Goal: Task Accomplishment & Management: Complete application form

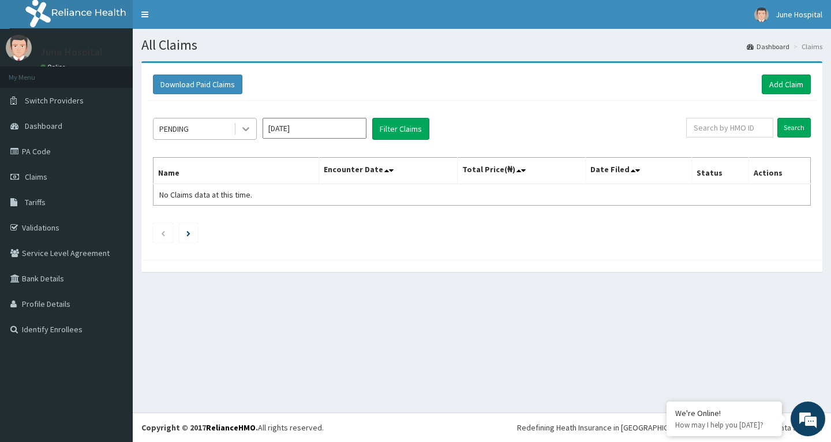
click at [244, 128] on icon at bounding box center [246, 130] width 7 height 4
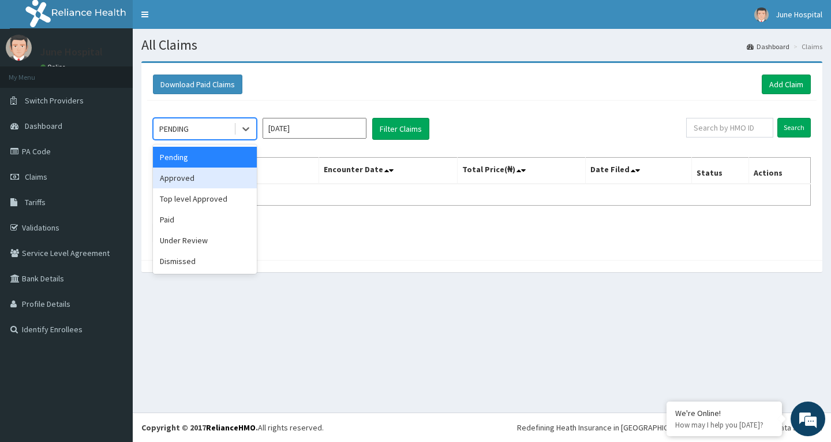
click at [218, 180] on div "Approved" at bounding box center [205, 177] width 104 height 21
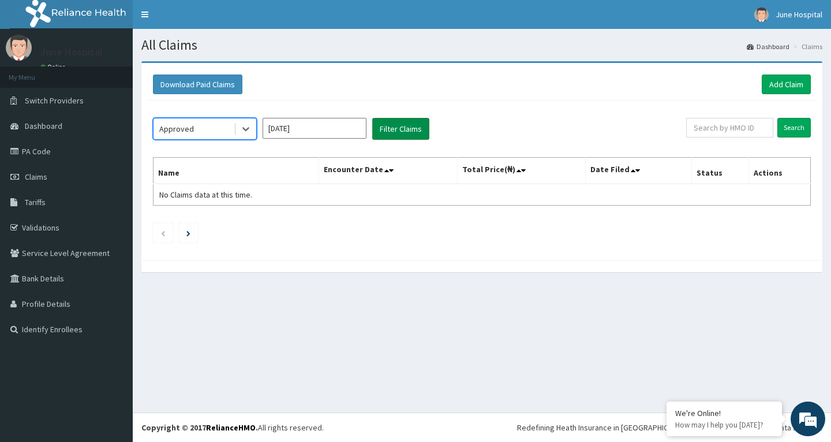
click at [400, 128] on button "Filter Claims" at bounding box center [400, 129] width 57 height 22
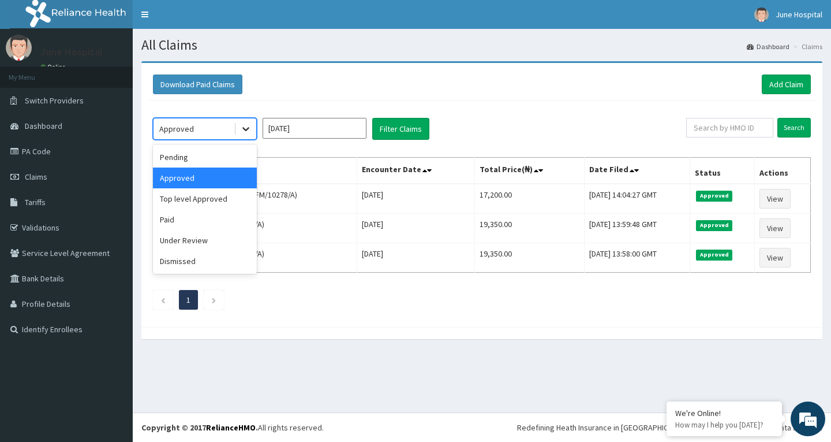
click at [248, 127] on icon at bounding box center [246, 129] width 12 height 12
click at [230, 208] on div "Top level Approved" at bounding box center [205, 198] width 104 height 21
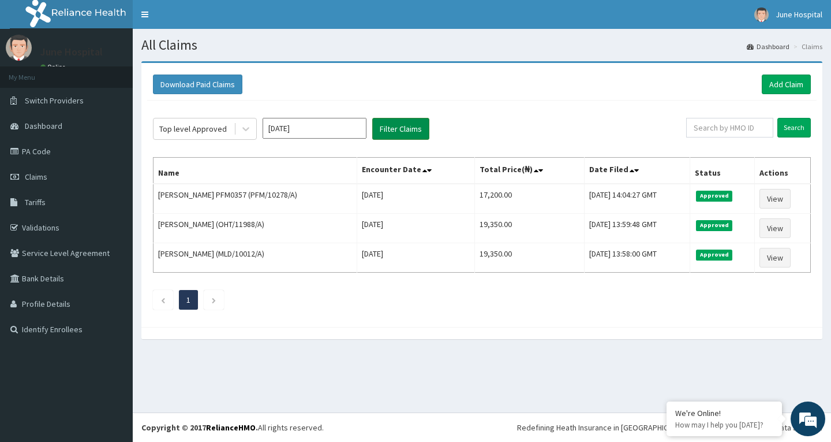
click at [400, 126] on button "Filter Claims" at bounding box center [400, 129] width 57 height 22
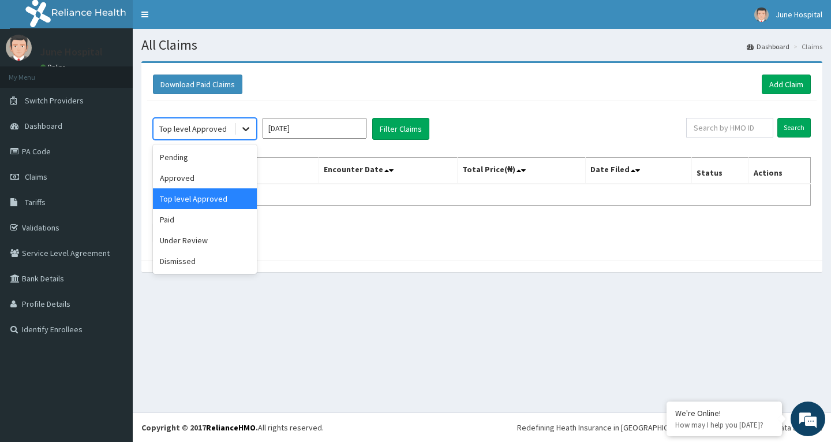
click at [246, 129] on icon at bounding box center [246, 129] width 12 height 12
click at [220, 218] on div "Paid" at bounding box center [205, 219] width 104 height 21
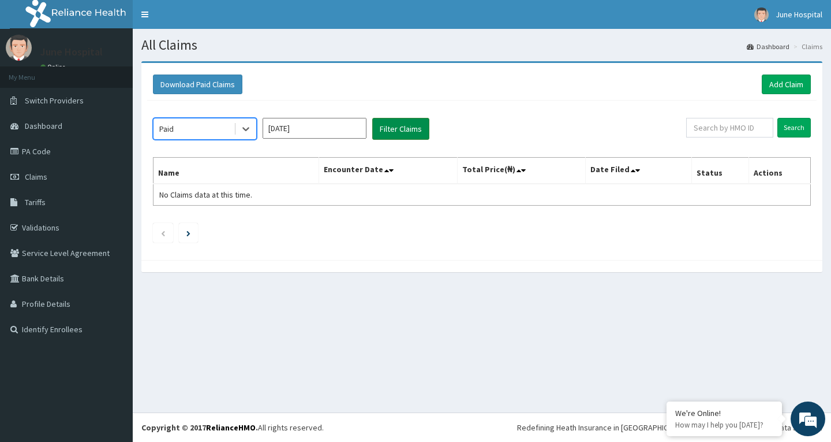
click at [403, 127] on button "Filter Claims" at bounding box center [400, 129] width 57 height 22
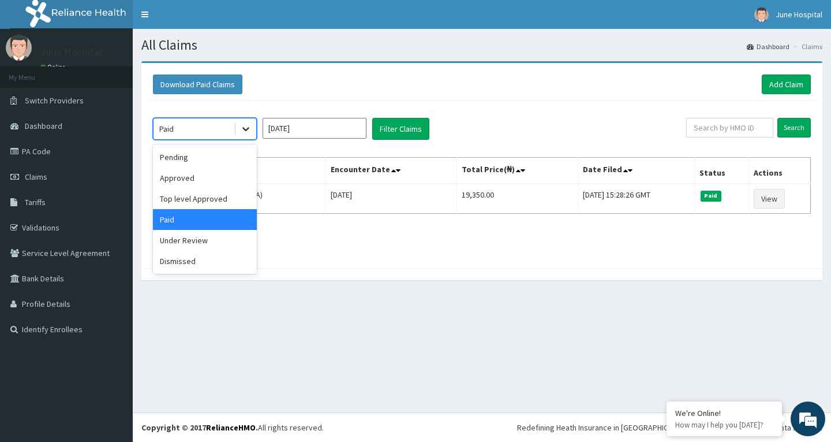
click at [244, 125] on icon at bounding box center [246, 129] width 12 height 12
click at [217, 245] on div "Under Review" at bounding box center [205, 240] width 104 height 21
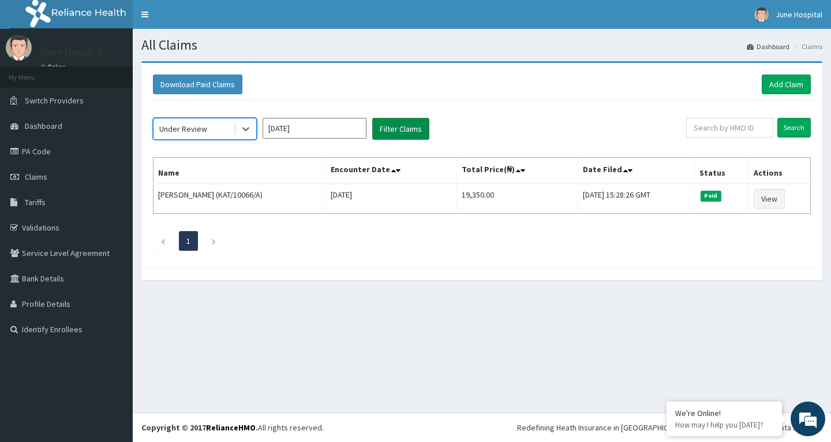
click at [407, 129] on button "Filter Claims" at bounding box center [400, 129] width 57 height 22
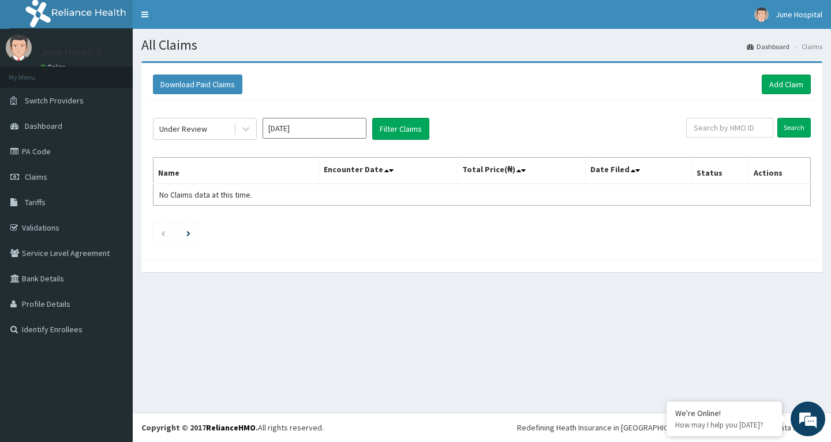
click at [312, 128] on input "[DATE]" at bounding box center [315, 128] width 104 height 21
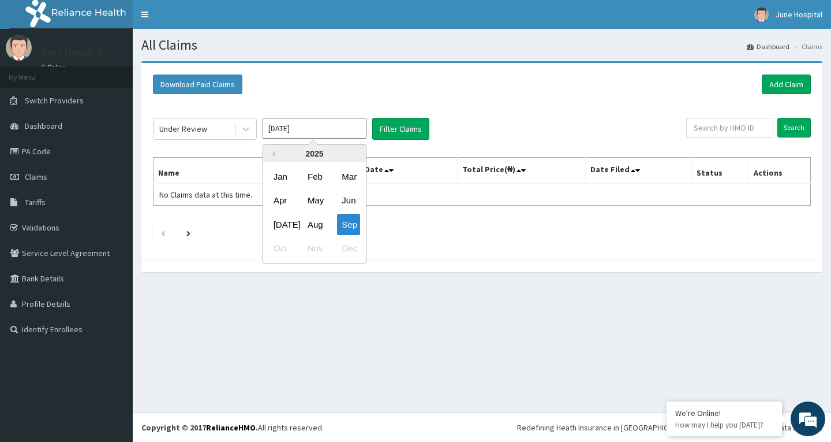
click at [315, 225] on div "Aug" at bounding box center [314, 224] width 23 height 21
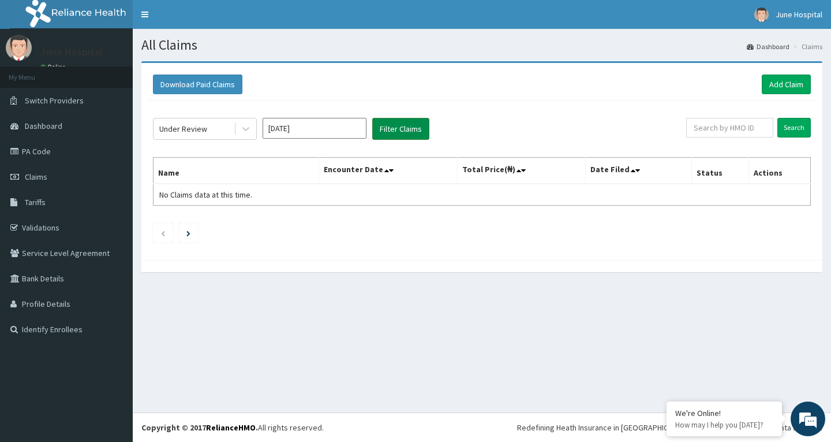
click at [402, 125] on button "Filter Claims" at bounding box center [400, 129] width 57 height 22
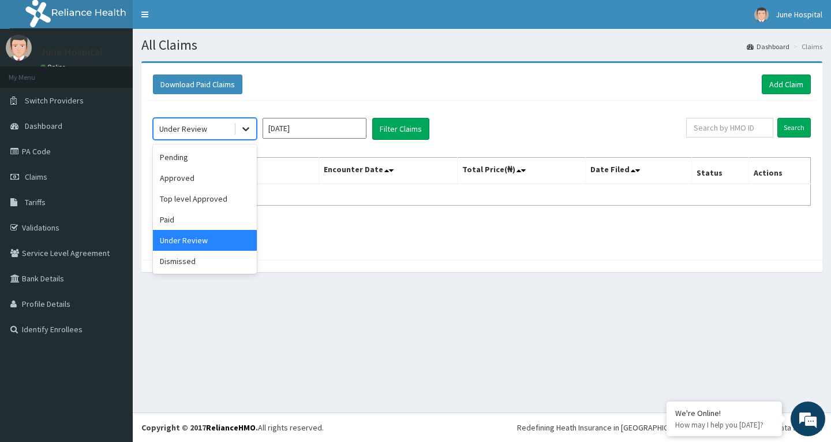
click at [247, 131] on icon at bounding box center [246, 129] width 12 height 12
click at [230, 217] on div "Paid" at bounding box center [205, 219] width 104 height 21
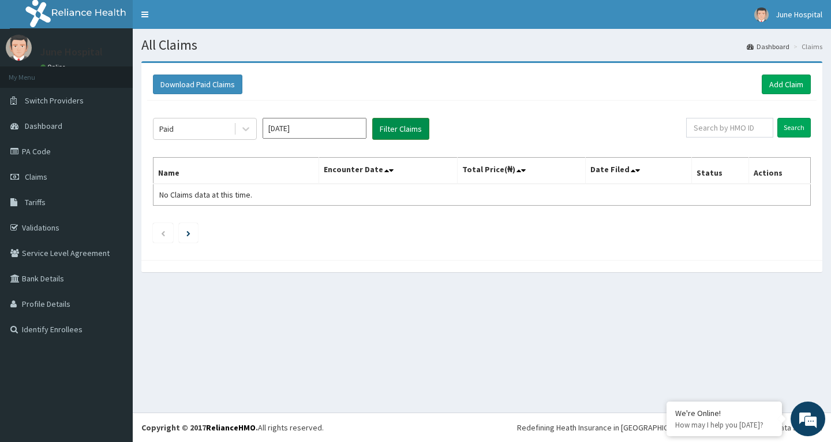
click at [413, 129] on button "Filter Claims" at bounding box center [400, 129] width 57 height 22
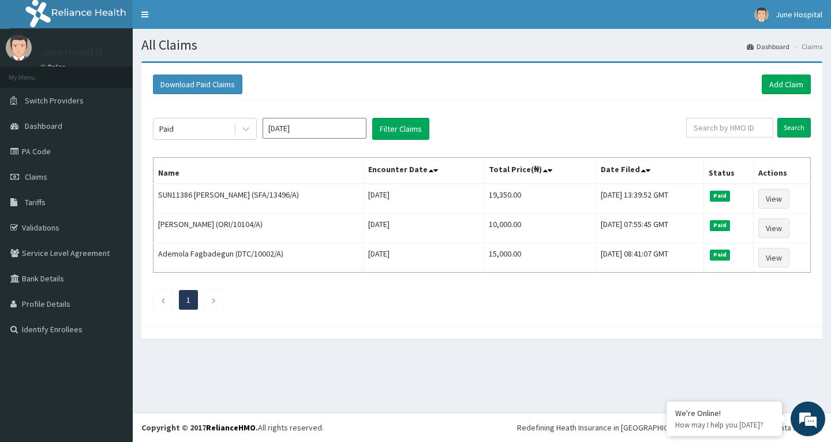
click at [306, 132] on input "Aug 2025" at bounding box center [315, 128] width 104 height 21
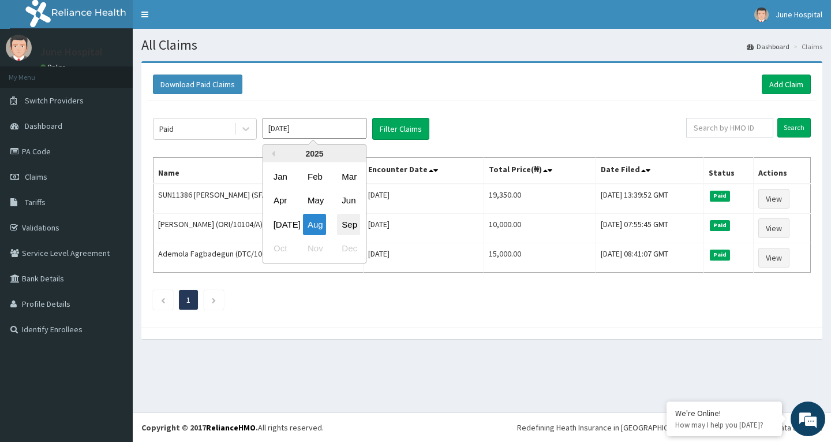
click at [353, 223] on div "Sep" at bounding box center [348, 224] width 23 height 21
type input "[DATE]"
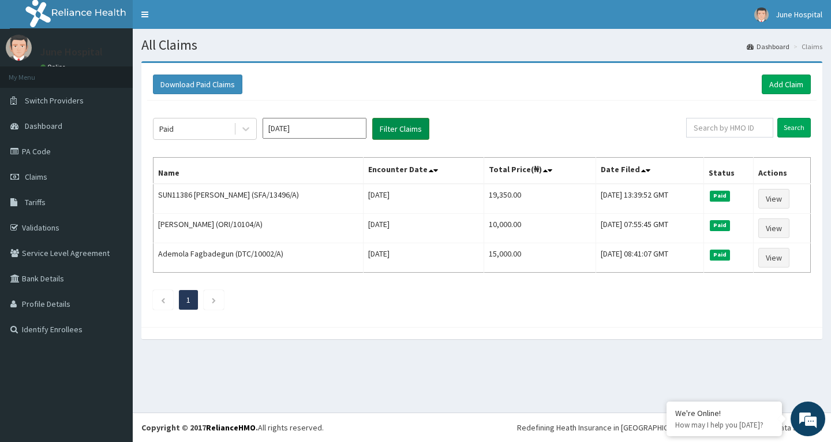
click at [409, 124] on button "Filter Claims" at bounding box center [400, 129] width 57 height 22
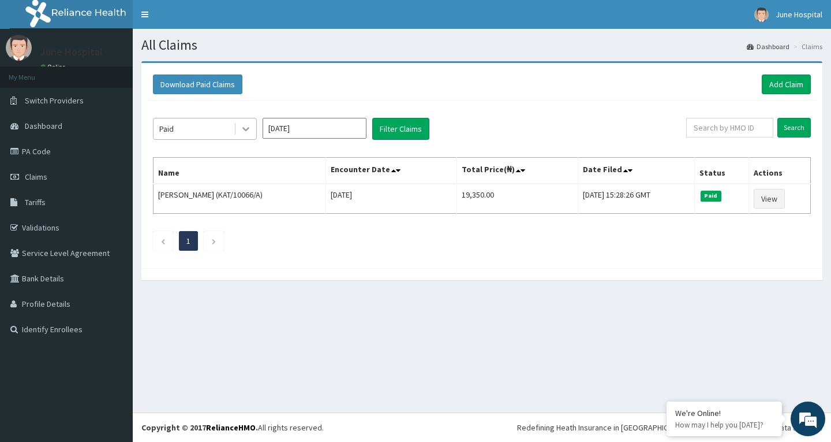
click at [241, 131] on icon at bounding box center [246, 129] width 12 height 12
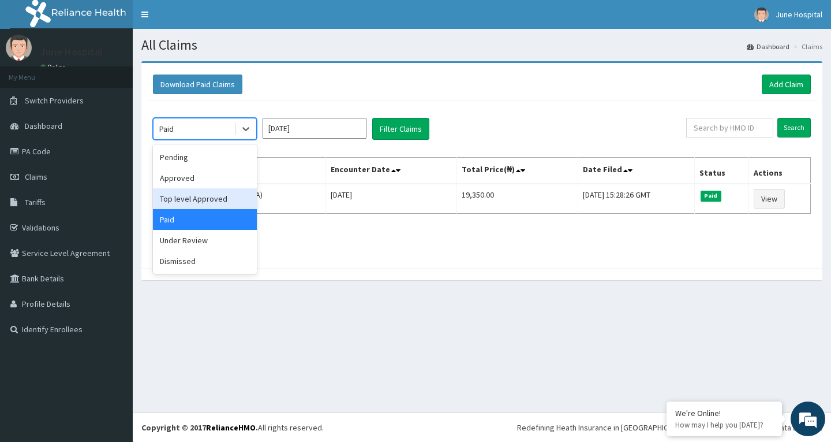
click at [223, 197] on div "Top level Approved" at bounding box center [205, 198] width 104 height 21
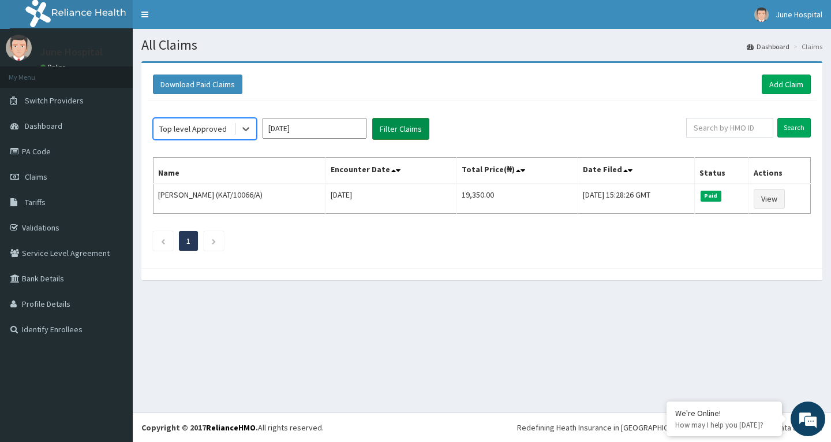
click at [402, 125] on button "Filter Claims" at bounding box center [400, 129] width 57 height 22
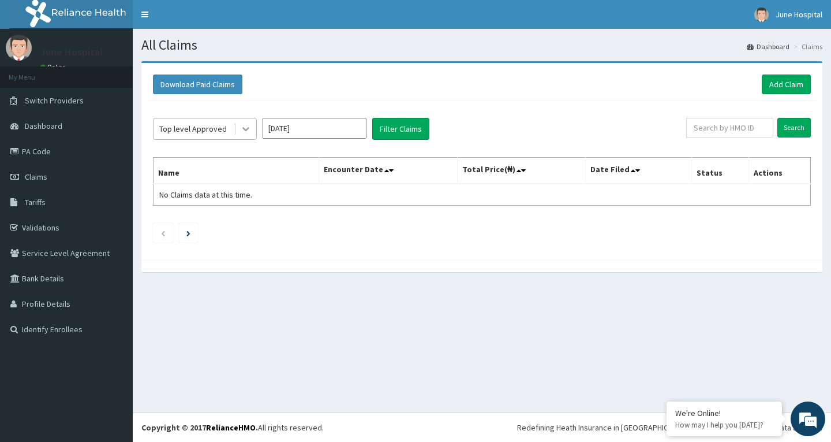
click at [246, 128] on icon at bounding box center [246, 129] width 12 height 12
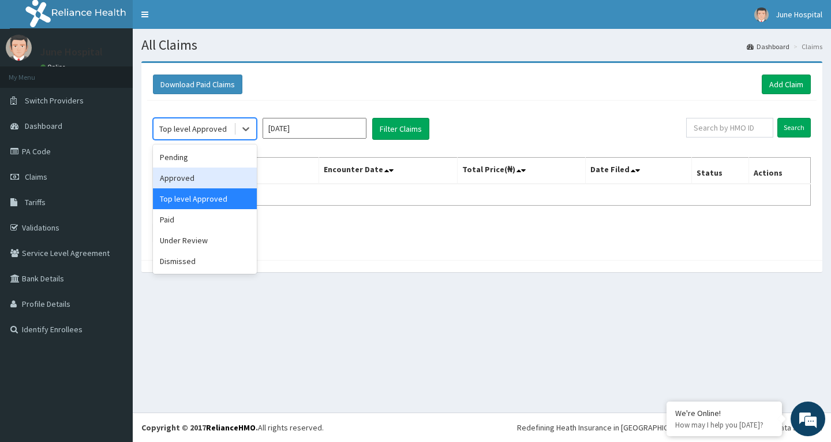
click at [230, 177] on div "Approved" at bounding box center [205, 177] width 104 height 21
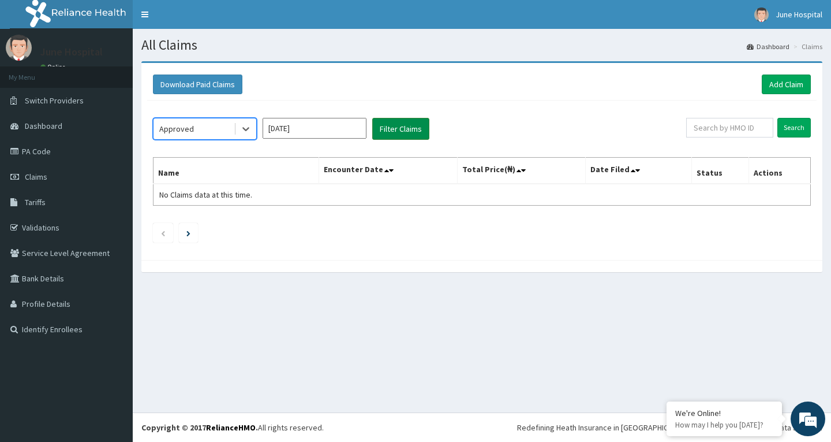
click at [398, 126] on button "Filter Claims" at bounding box center [400, 129] width 57 height 22
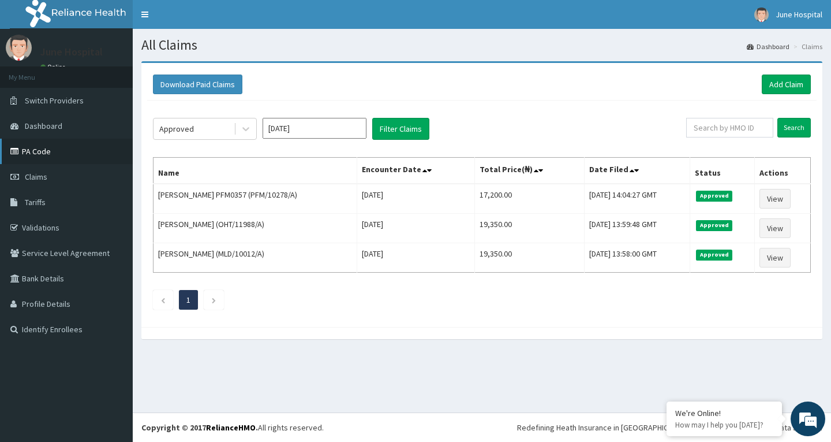
click at [43, 153] on link "PA Code" at bounding box center [66, 151] width 133 height 25
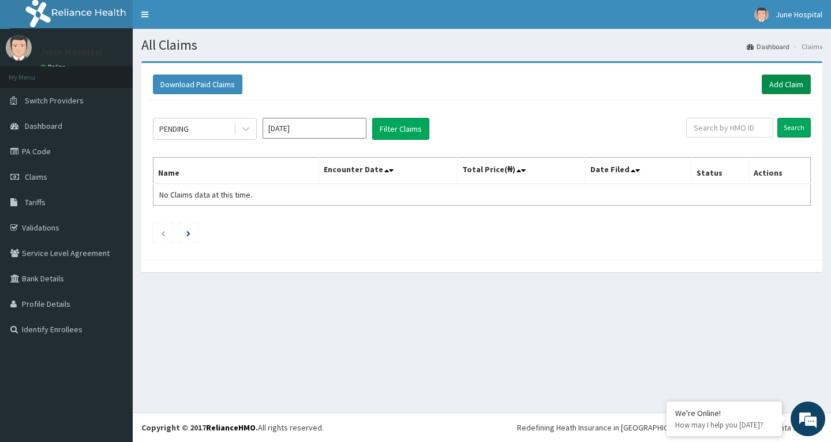
click at [782, 80] on link "Add Claim" at bounding box center [786, 84] width 49 height 20
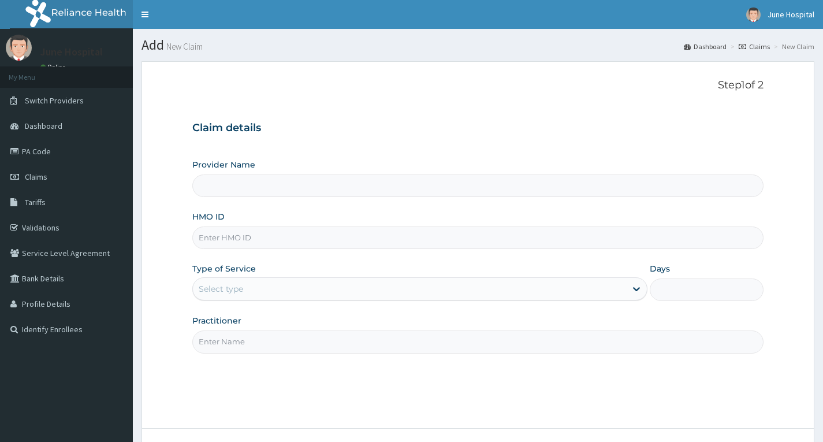
type input "June Dental"
click at [36, 148] on link "PA Code" at bounding box center [66, 151] width 133 height 25
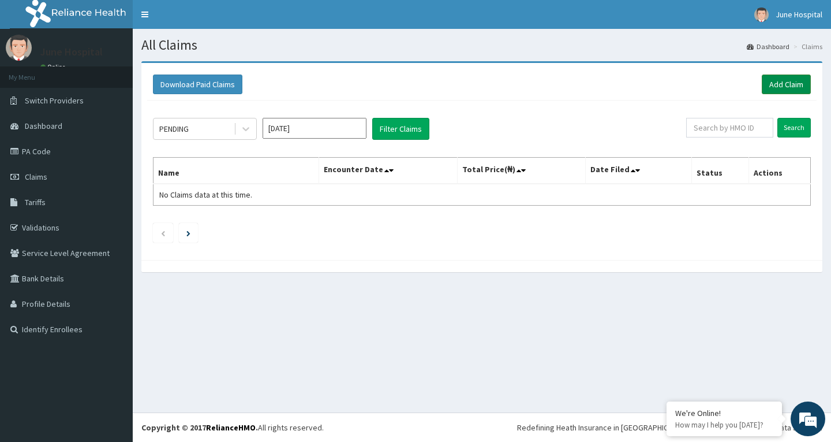
click at [786, 76] on link "Add Claim" at bounding box center [786, 84] width 49 height 20
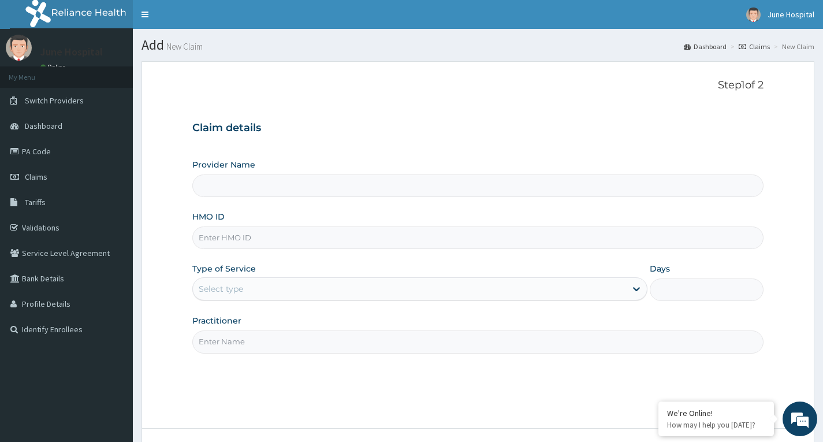
click at [277, 236] on input "HMO ID" at bounding box center [477, 237] width 571 height 23
type input "June Dental"
type input "TSM/10131/A"
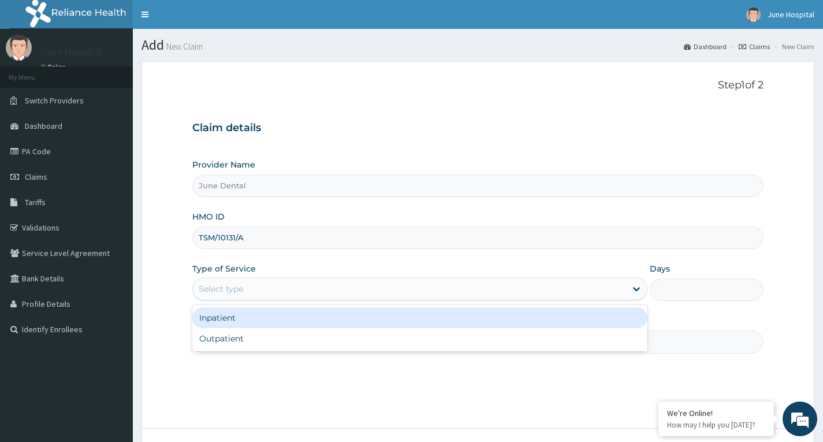
click at [290, 282] on div "Select type" at bounding box center [409, 288] width 433 height 18
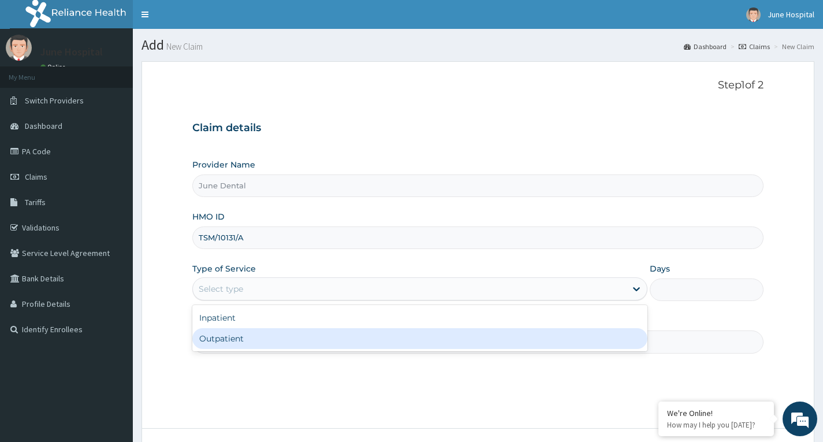
click at [274, 340] on div "Outpatient" at bounding box center [419, 338] width 455 height 21
type input "1"
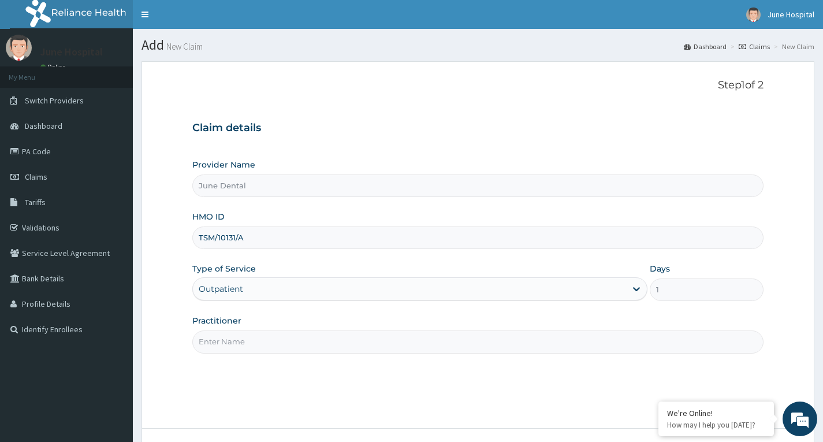
click at [271, 337] on input "Practitioner" at bounding box center [477, 341] width 571 height 23
type input "[PERSON_NAME]"
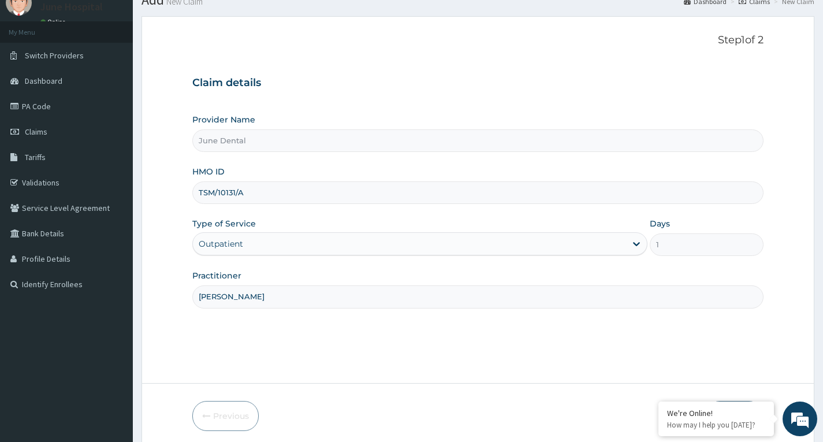
scroll to position [90, 0]
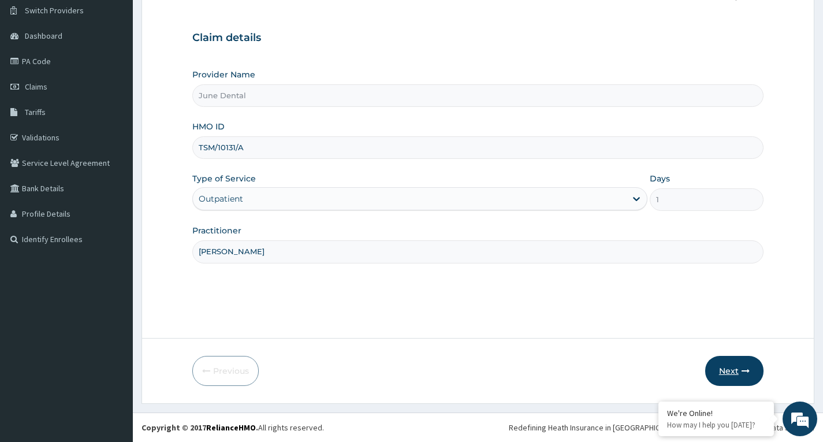
click at [719, 366] on button "Next" at bounding box center [734, 371] width 58 height 30
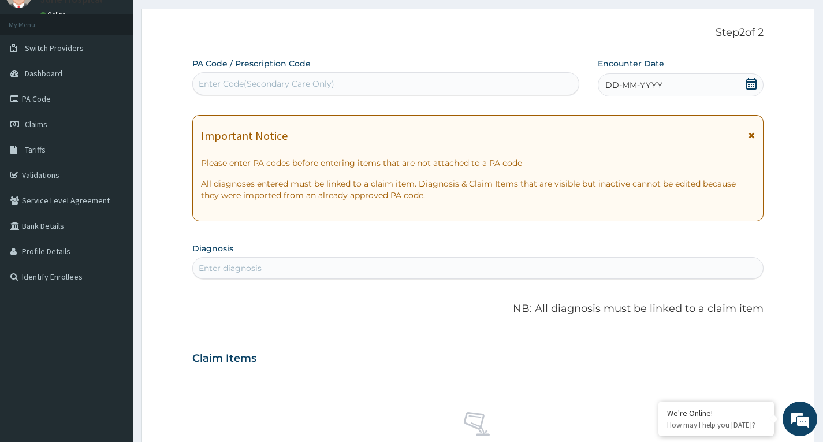
scroll to position [32, 0]
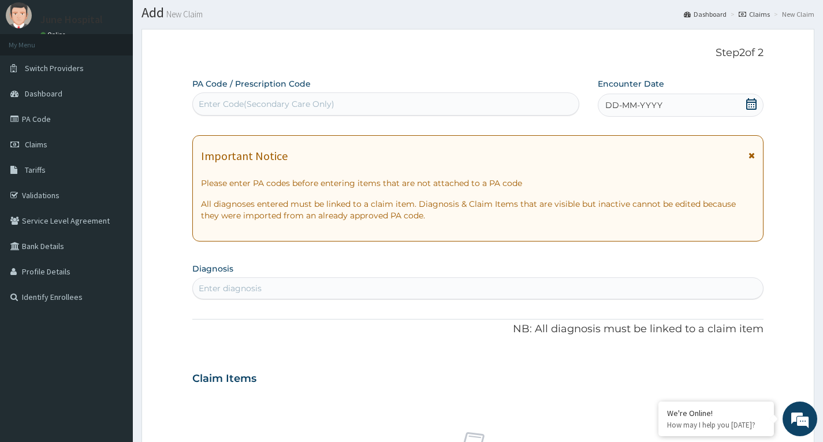
click at [237, 102] on div "Enter Code(Secondary Care Only)" at bounding box center [267, 104] width 136 height 12
paste input "PA/284733"
type input "PA/284733"
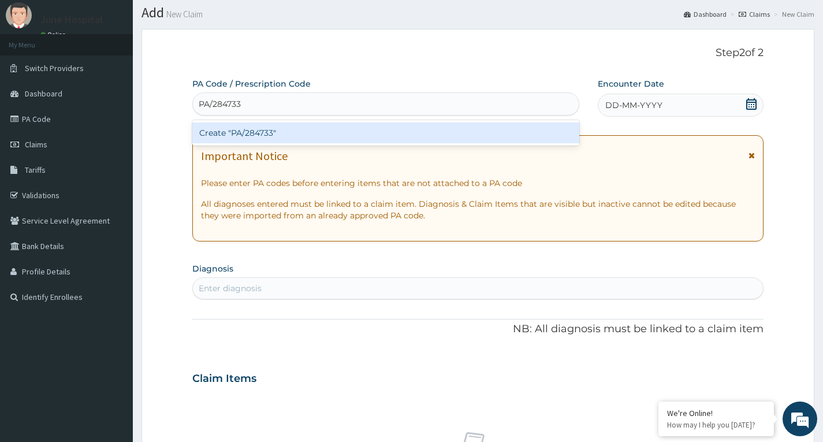
click at [249, 128] on div "Create "PA/284733"" at bounding box center [385, 132] width 387 height 21
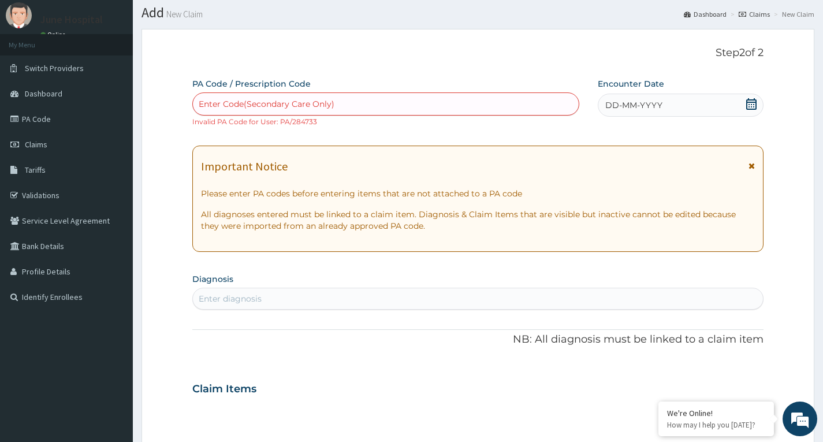
scroll to position [0, 0]
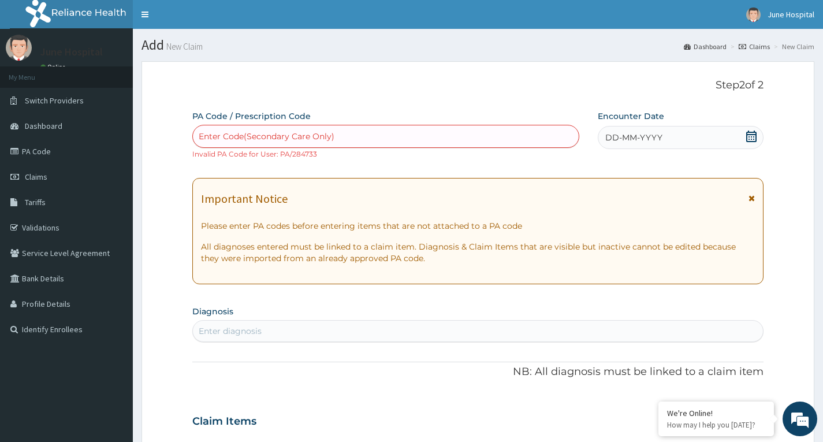
click at [299, 134] on div "Enter Code(Secondary Care Only)" at bounding box center [267, 136] width 136 height 12
paste input "PA/284733"
type input "PA/284733"
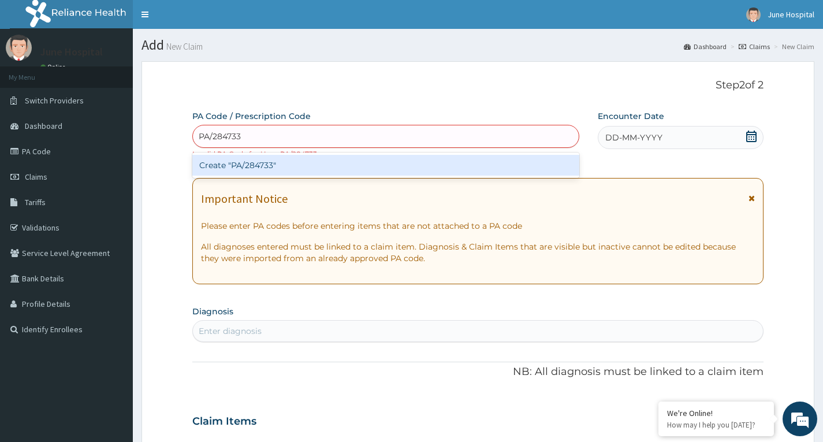
click at [302, 162] on div "Create "PA/284733"" at bounding box center [385, 165] width 387 height 21
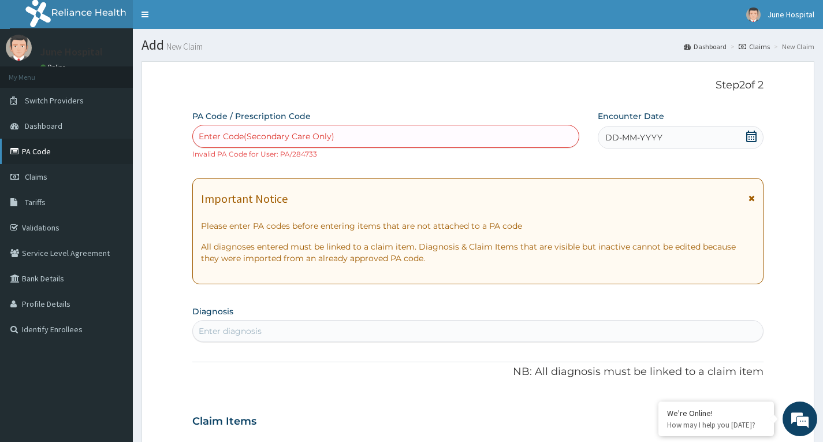
click at [40, 152] on link "PA Code" at bounding box center [66, 151] width 133 height 25
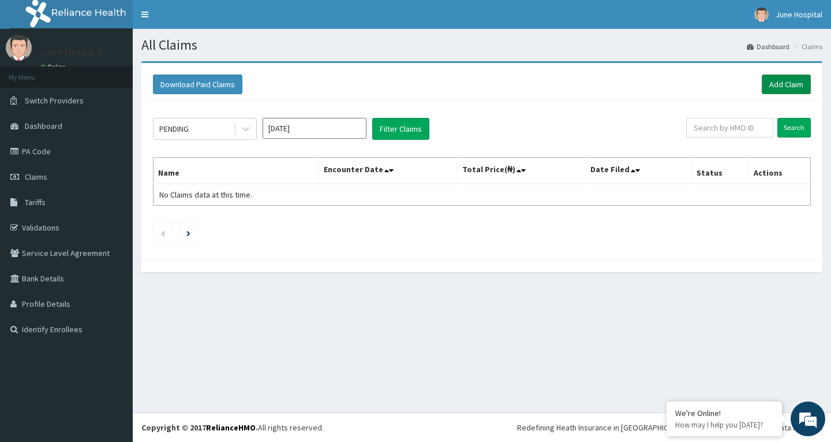
click at [790, 81] on link "Add Claim" at bounding box center [786, 84] width 49 height 20
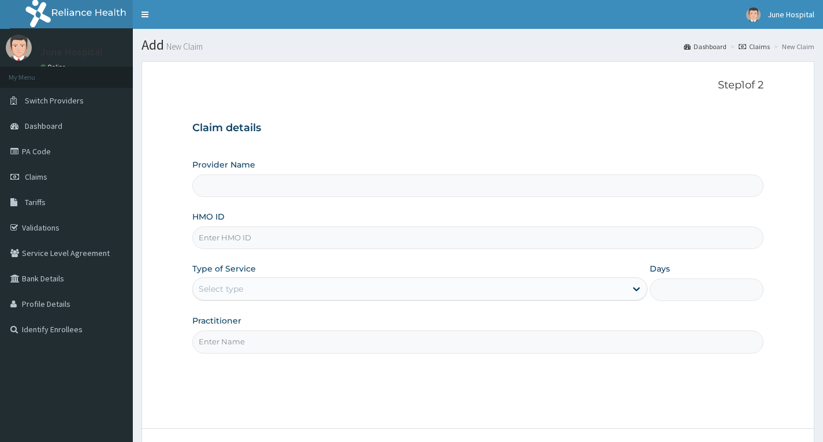
type input "June Dental"
click at [241, 234] on input "HMO ID" at bounding box center [477, 237] width 571 height 23
type input "TSM/10139/A"
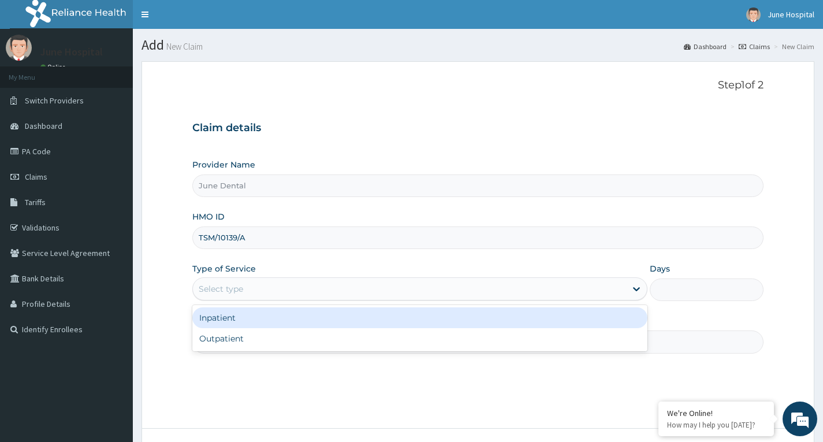
click at [282, 290] on div "Select type" at bounding box center [409, 288] width 433 height 18
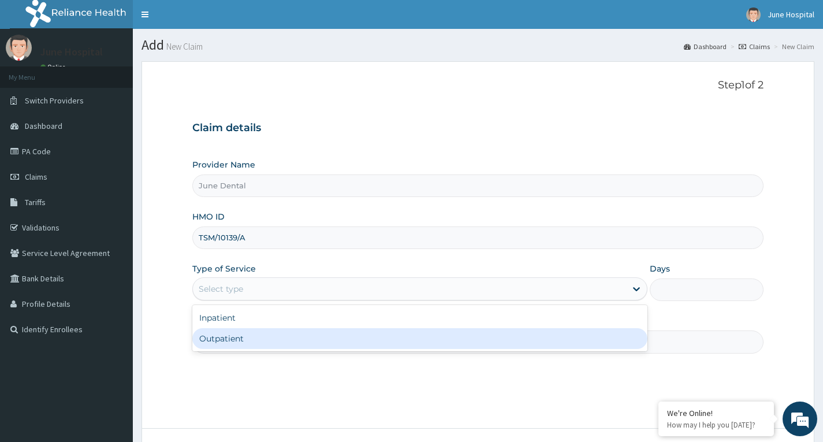
click at [273, 335] on div "Outpatient" at bounding box center [419, 338] width 455 height 21
type input "1"
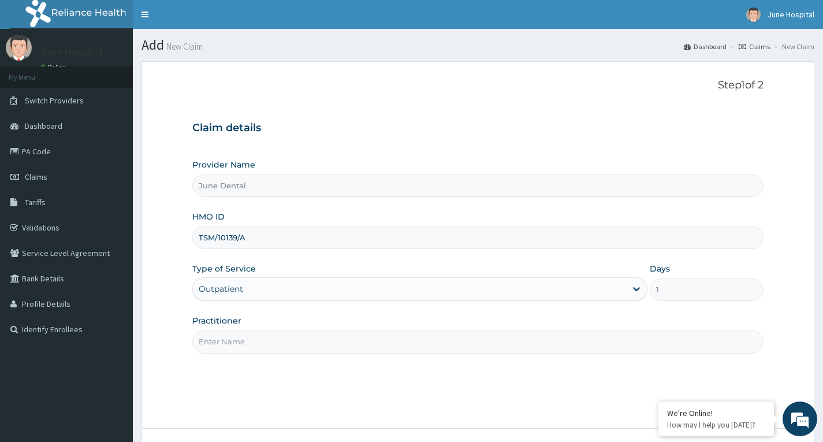
drag, startPoint x: 278, startPoint y: 341, endPoint x: 278, endPoint y: 348, distance: 7.0
click at [278, 341] on input "Practitioner" at bounding box center [477, 341] width 571 height 23
type input "DR SEYI OJO"
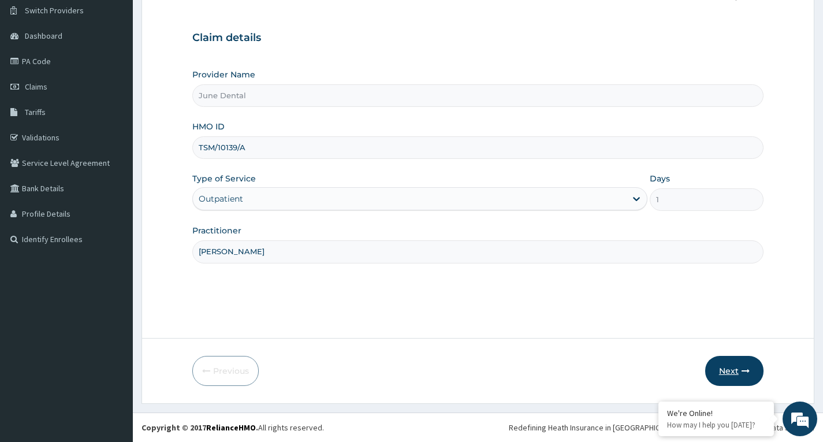
click at [730, 366] on button "Next" at bounding box center [734, 371] width 58 height 30
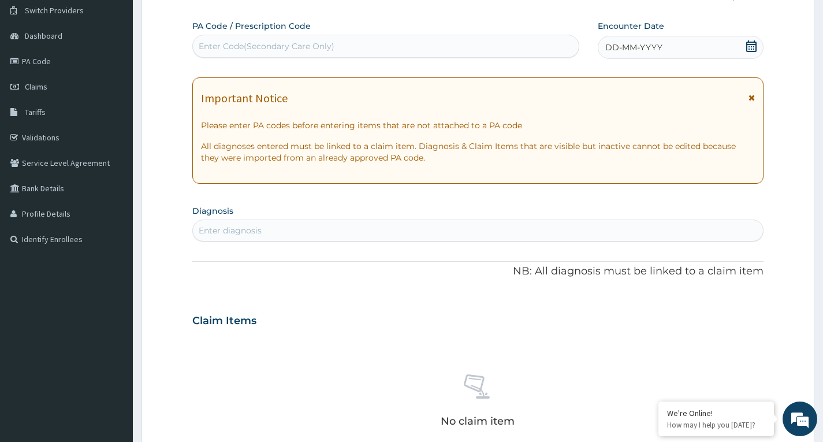
click at [331, 46] on div "Enter Code(Secondary Care Only)" at bounding box center [267, 46] width 136 height 12
paste input "PA/284733"
type input "PA/284733"
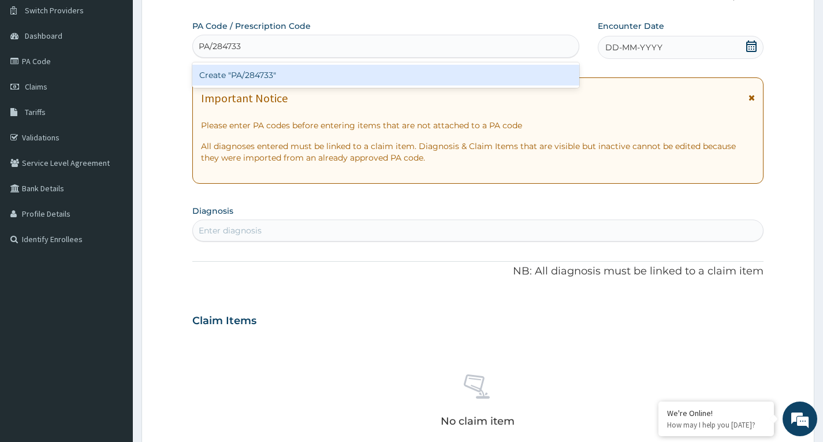
click at [329, 79] on div "Create "PA/284733"" at bounding box center [385, 75] width 387 height 21
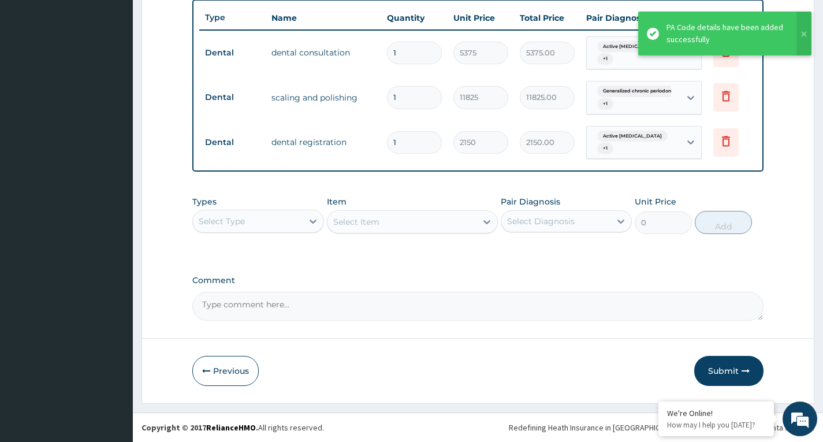
scroll to position [439, 0]
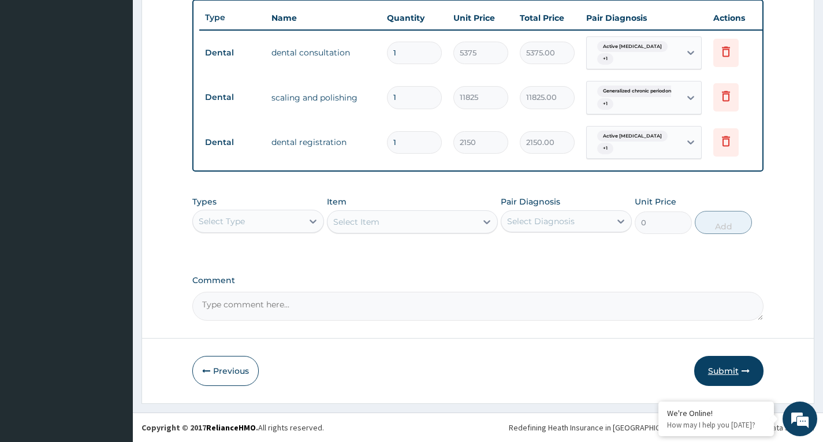
click at [724, 370] on button "Submit" at bounding box center [728, 371] width 69 height 30
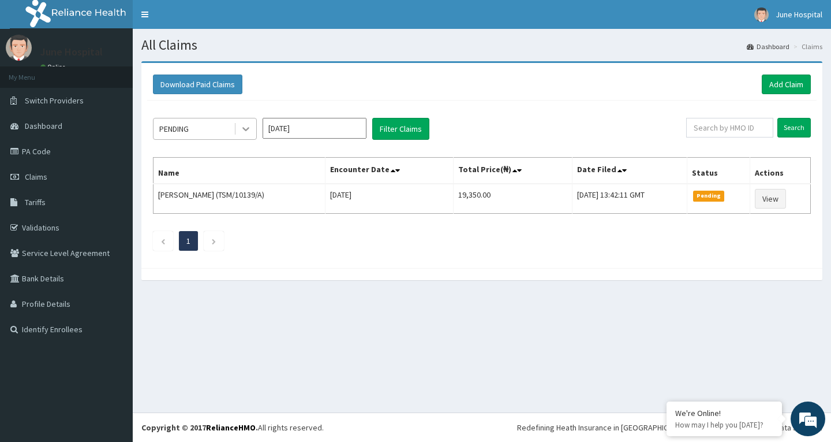
click at [241, 130] on div at bounding box center [246, 128] width 21 height 21
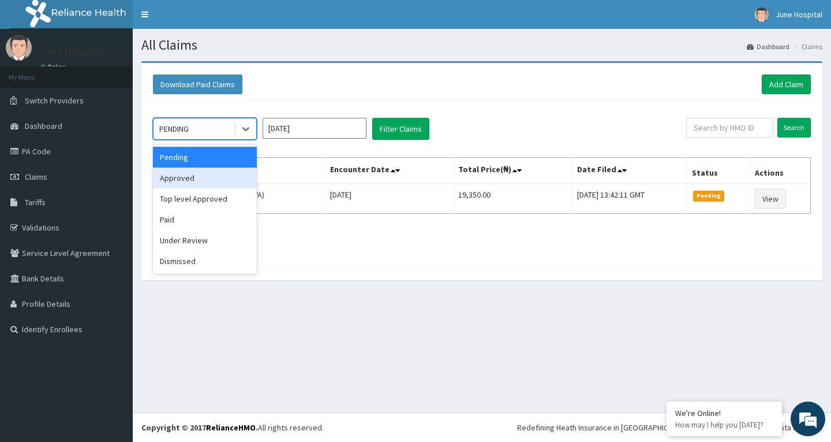
click at [226, 173] on div "Approved" at bounding box center [205, 177] width 104 height 21
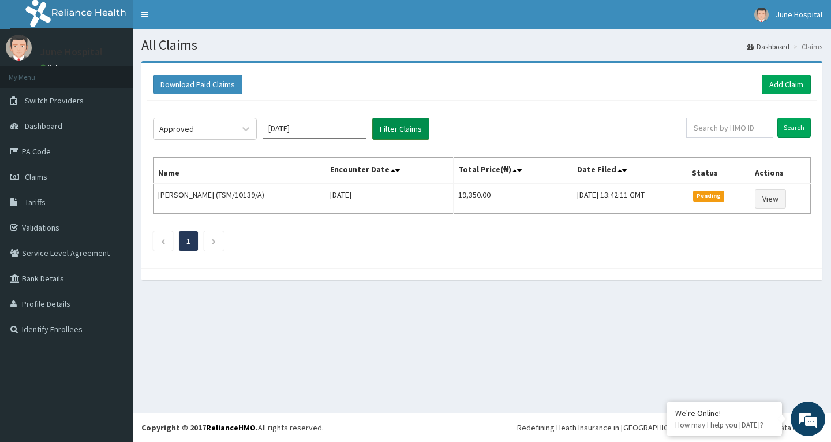
click at [405, 126] on button "Filter Claims" at bounding box center [400, 129] width 57 height 22
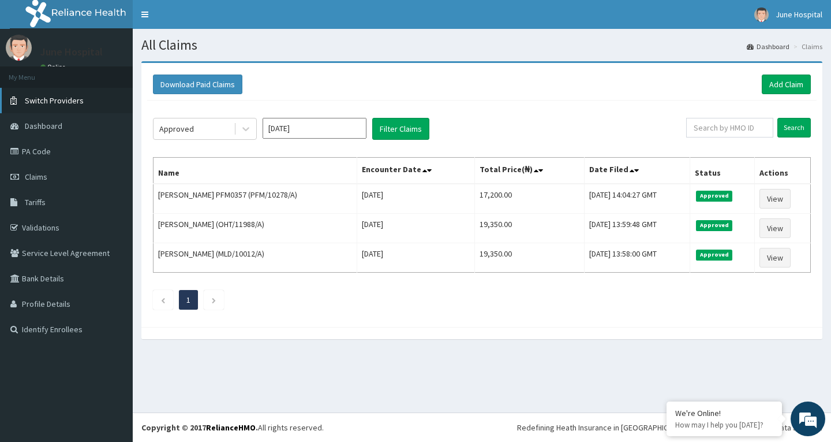
click at [49, 99] on span "Switch Providers" at bounding box center [54, 100] width 59 height 10
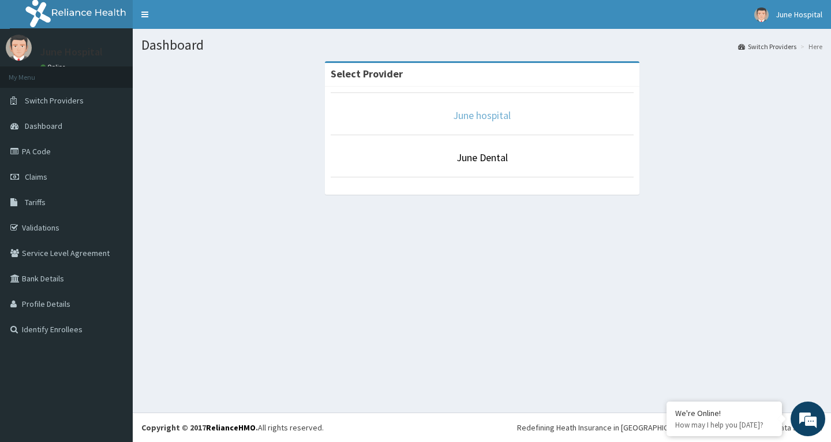
click at [472, 116] on link "June hospital" at bounding box center [482, 115] width 58 height 13
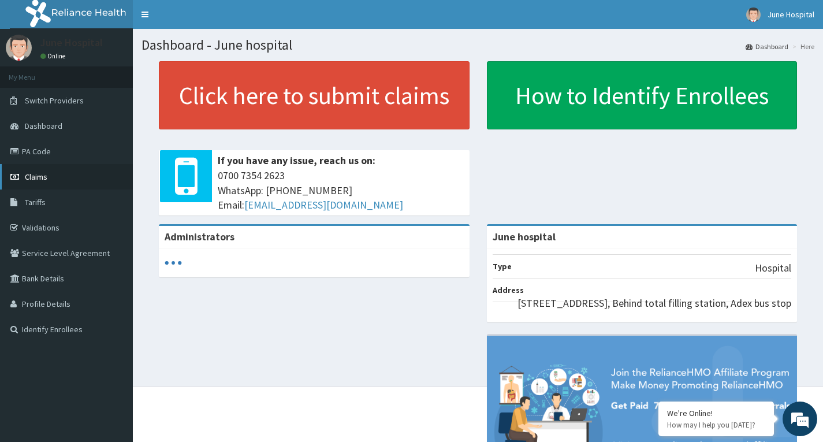
click at [38, 172] on span "Claims" at bounding box center [36, 176] width 23 height 10
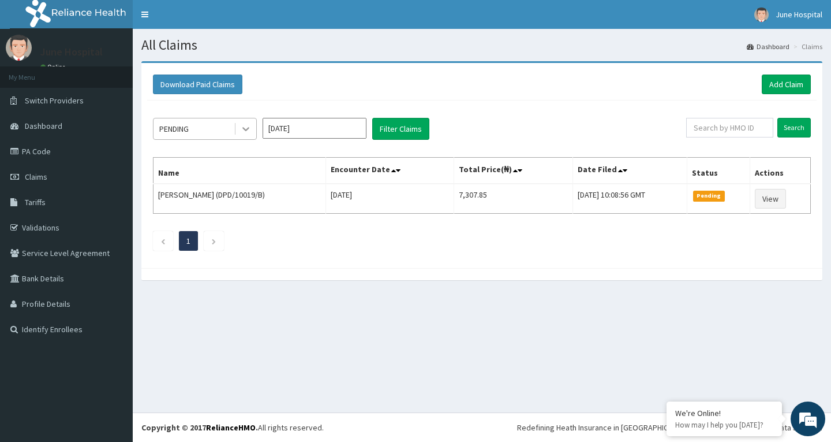
click at [251, 121] on div at bounding box center [246, 128] width 21 height 21
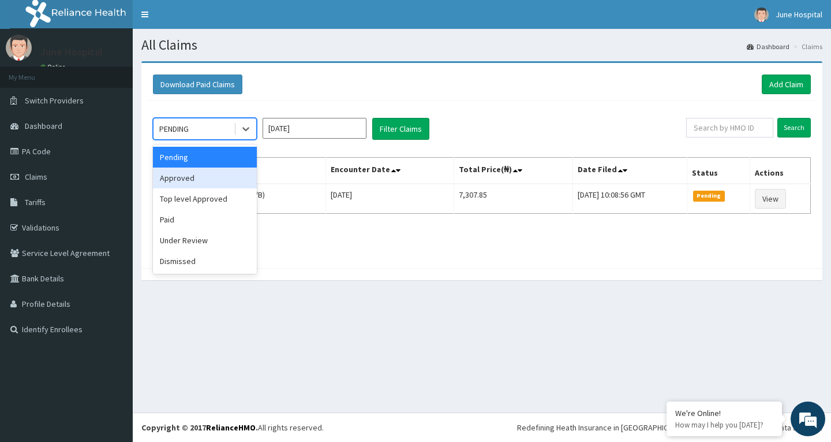
click at [224, 181] on div "Approved" at bounding box center [205, 177] width 104 height 21
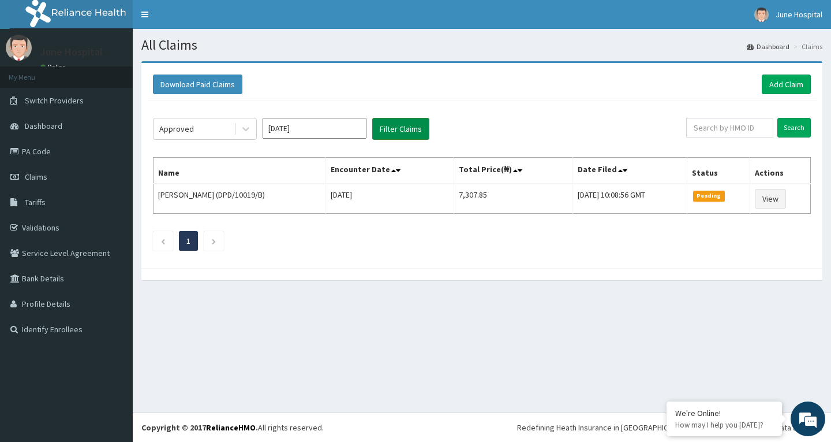
click at [394, 128] on button "Filter Claims" at bounding box center [400, 129] width 57 height 22
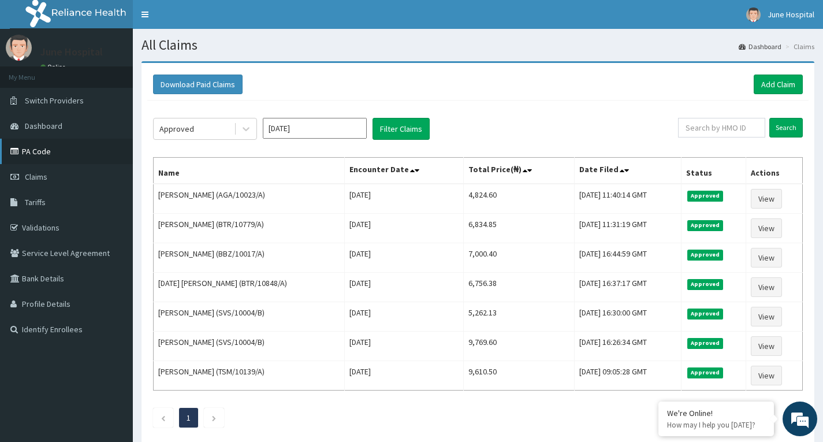
click at [38, 150] on link "PA Code" at bounding box center [66, 151] width 133 height 25
